Goal: Task Accomplishment & Management: Manage account settings

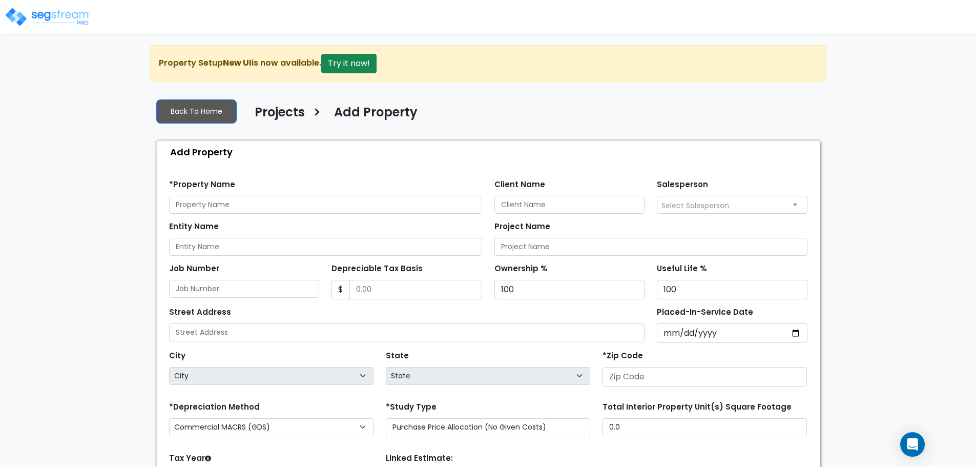
click at [38, 13] on img at bounding box center [47, 17] width 87 height 20
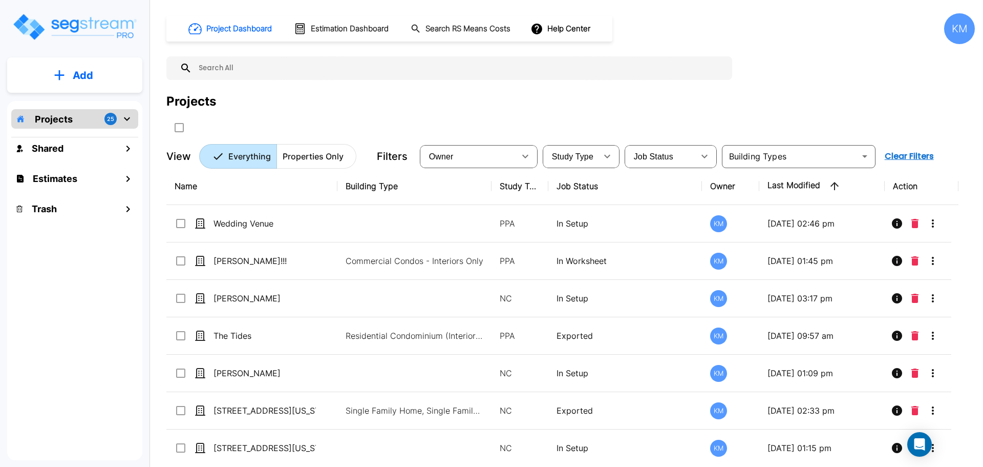
click at [968, 29] on div "KM" at bounding box center [959, 28] width 31 height 31
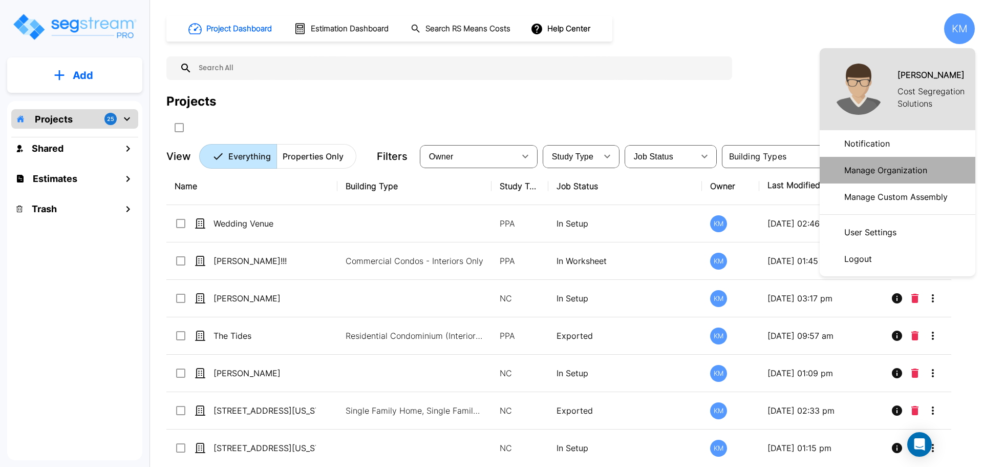
click at [916, 167] on p "Manage Organization" at bounding box center [885, 170] width 91 height 20
